Goal: Transaction & Acquisition: Purchase product/service

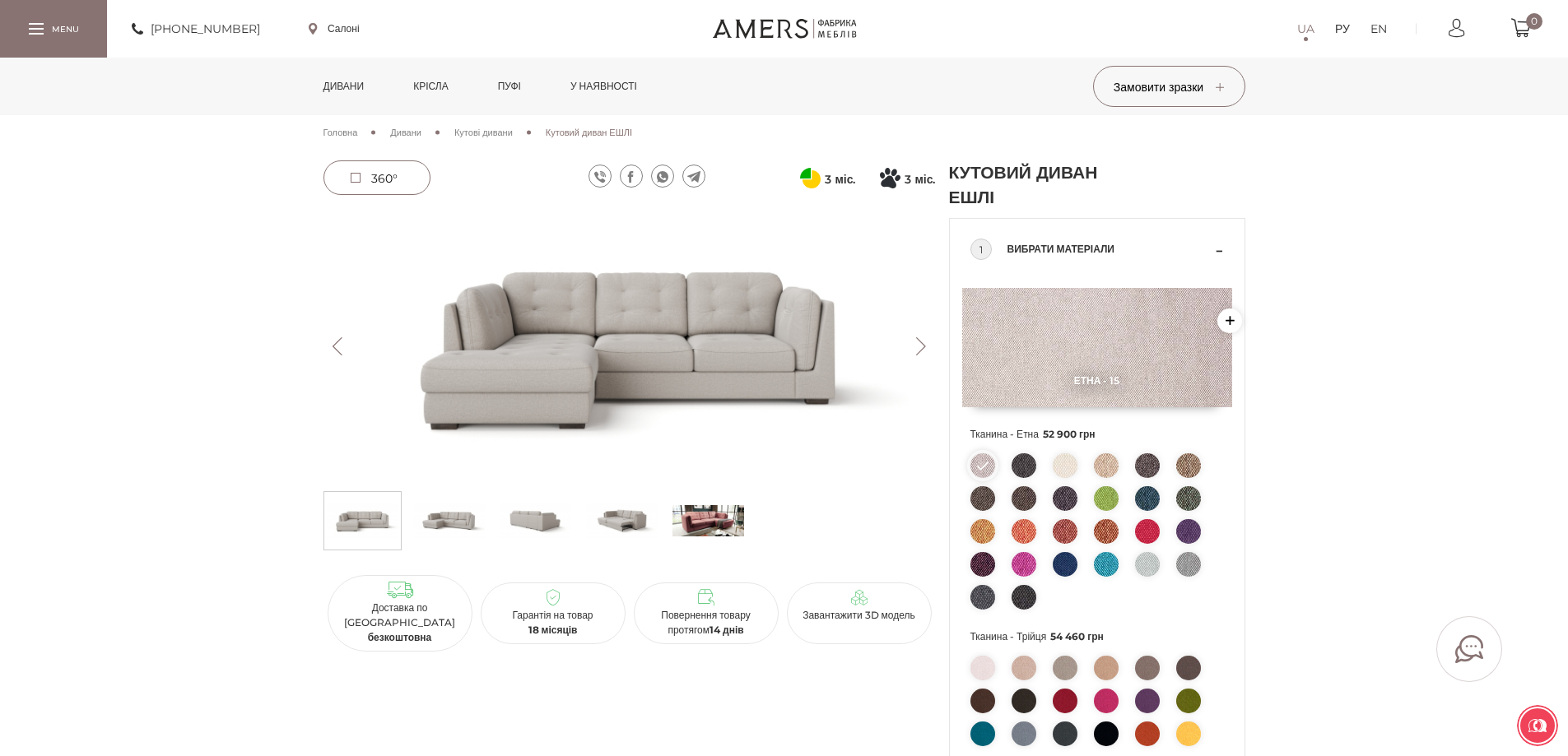
click at [356, 85] on font "Дивани" at bounding box center [344, 86] width 41 height 12
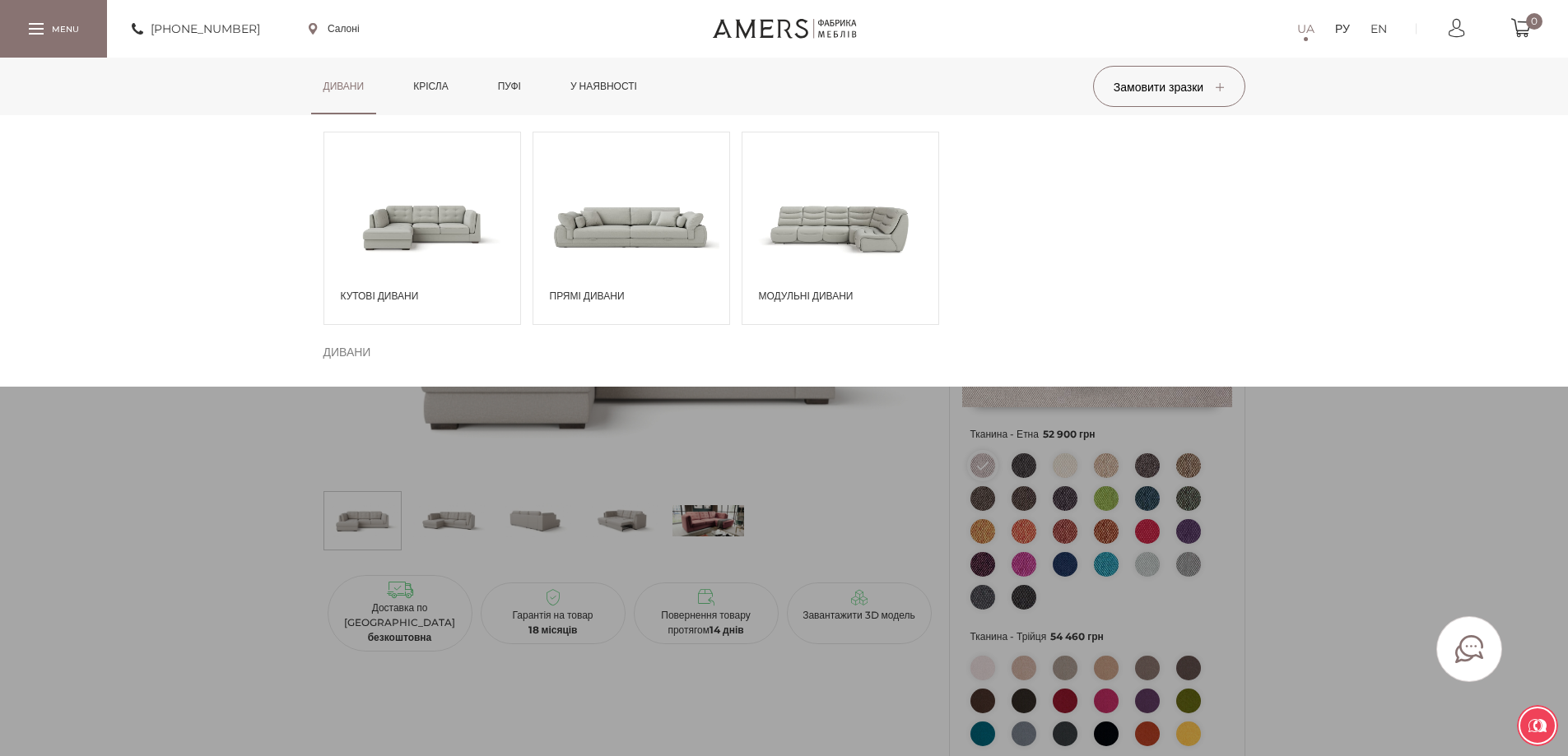
click at [448, 268] on span at bounding box center [422, 226] width 196 height 115
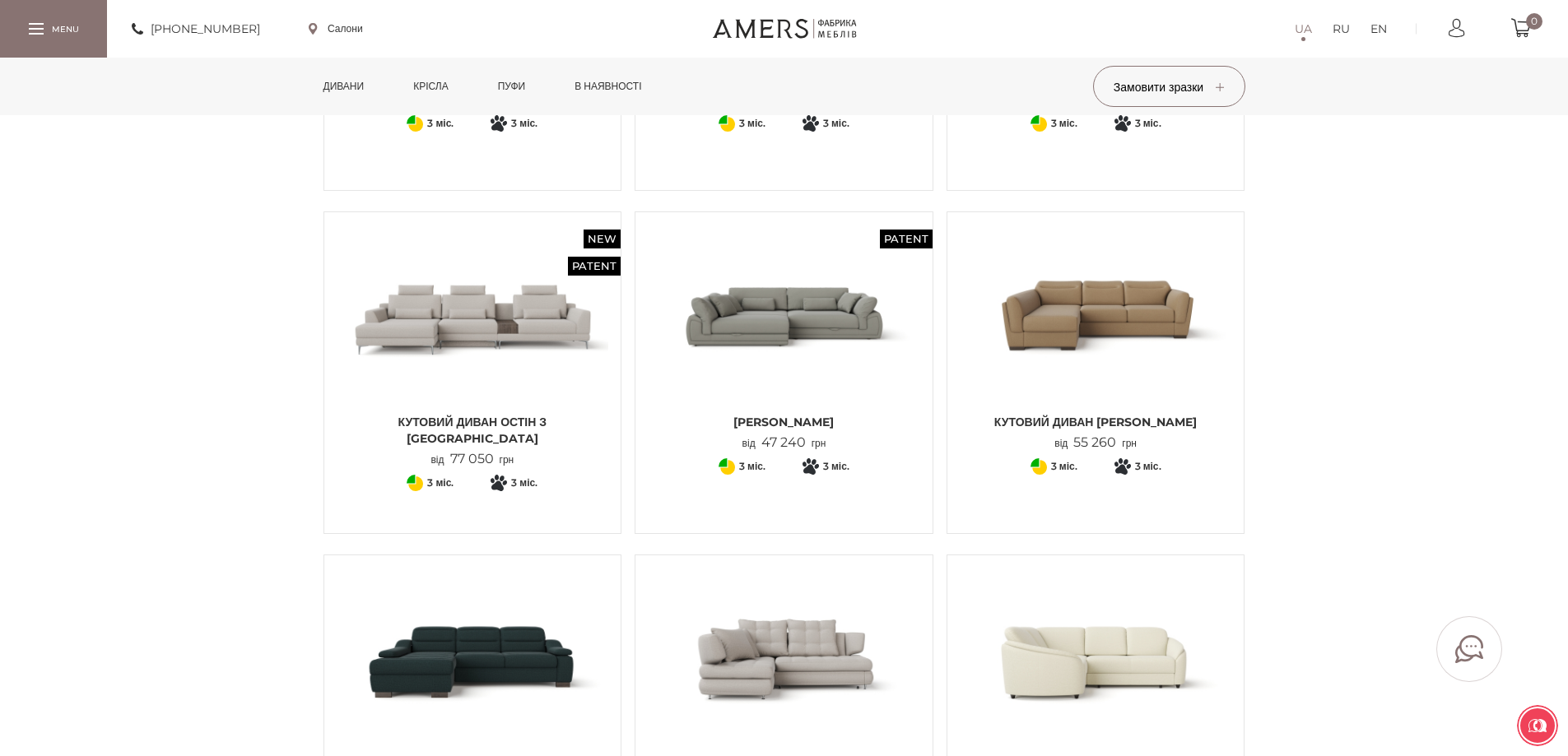
scroll to position [412, 0]
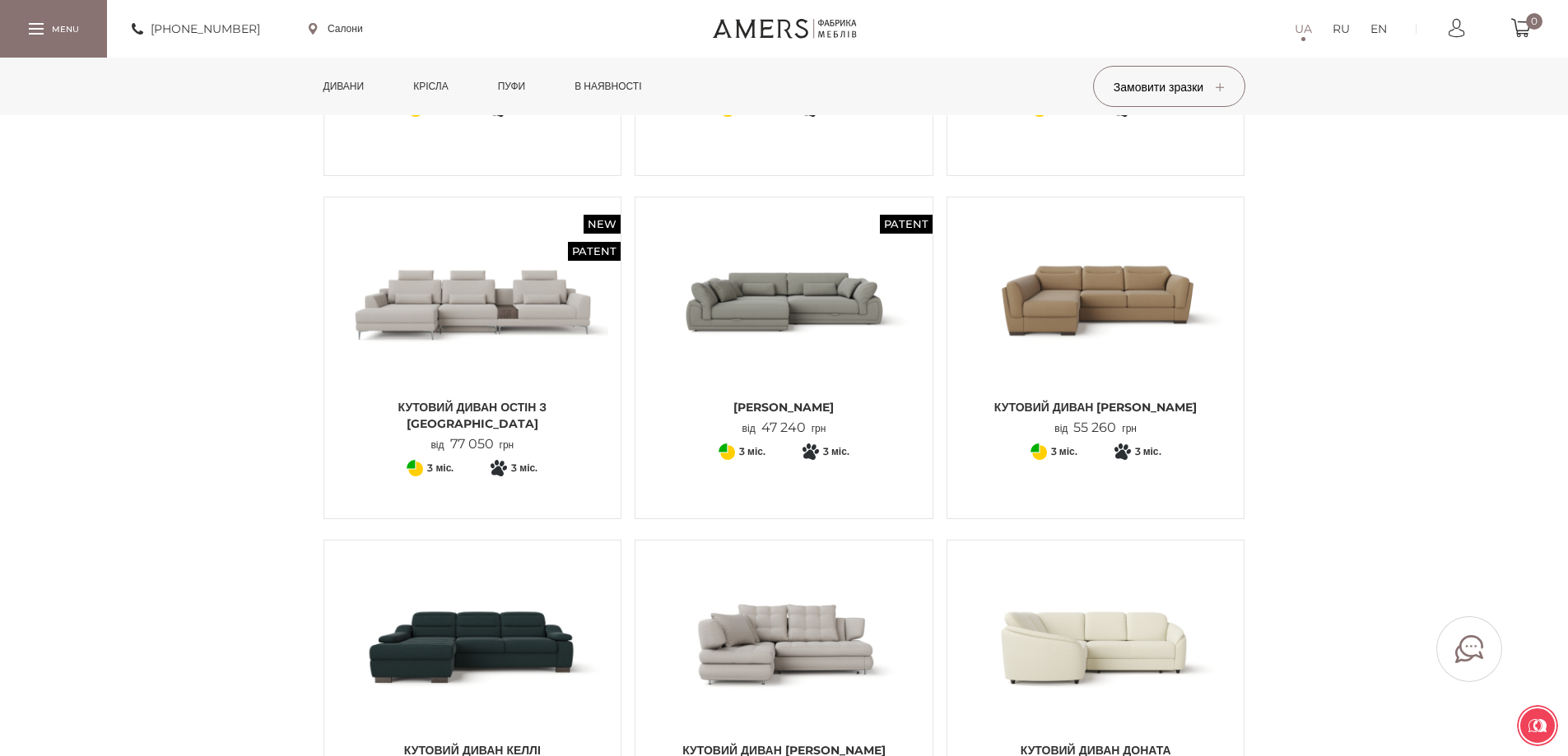
click at [872, 372] on img at bounding box center [784, 300] width 273 height 181
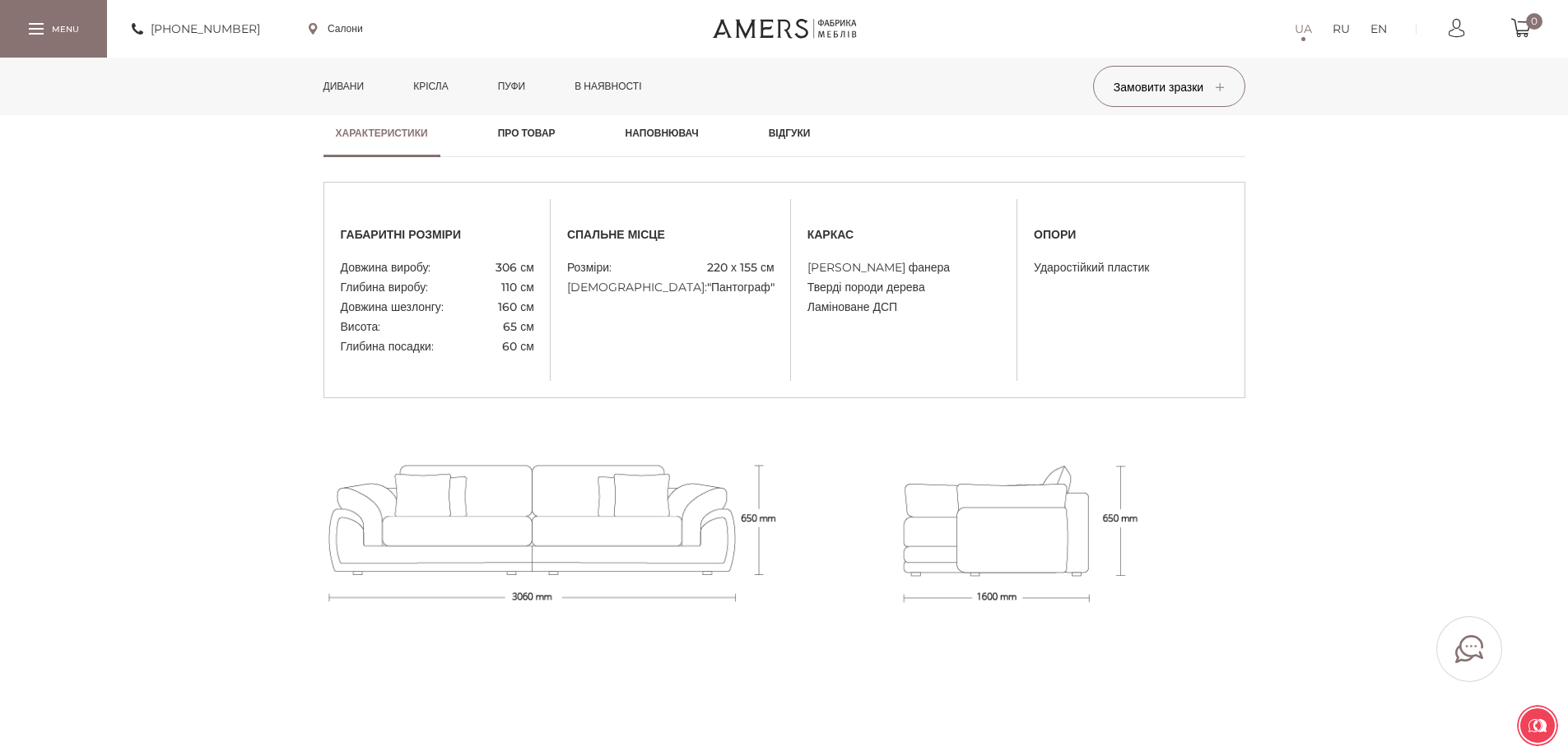
scroll to position [1399, 0]
